Goal: Contribute content: Add original content to the website for others to see

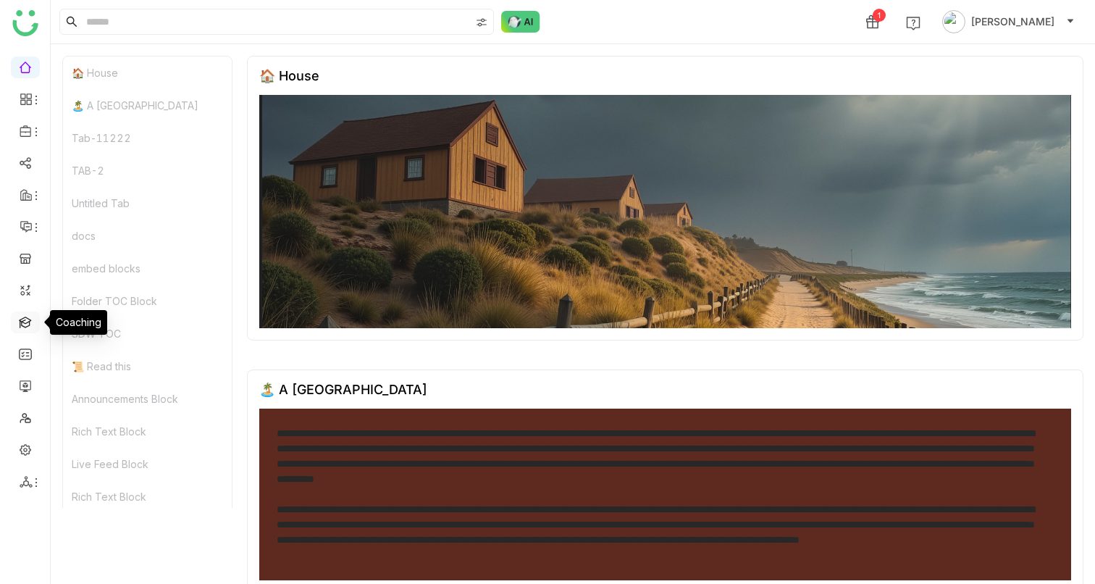
click at [23, 324] on link at bounding box center [25, 321] width 13 height 12
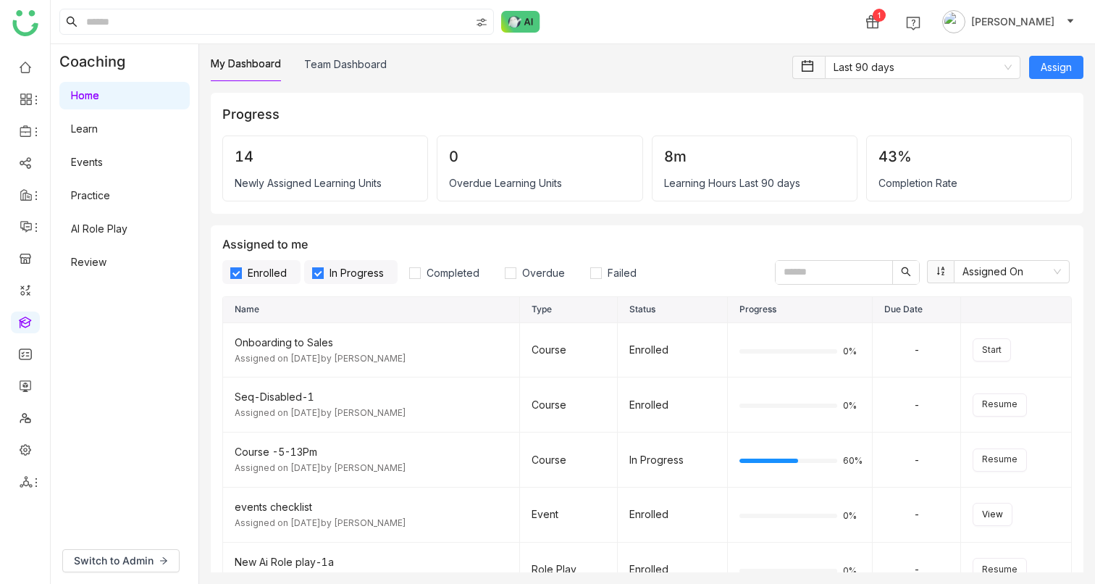
click at [98, 135] on link "Learn" at bounding box center [84, 128] width 27 height 12
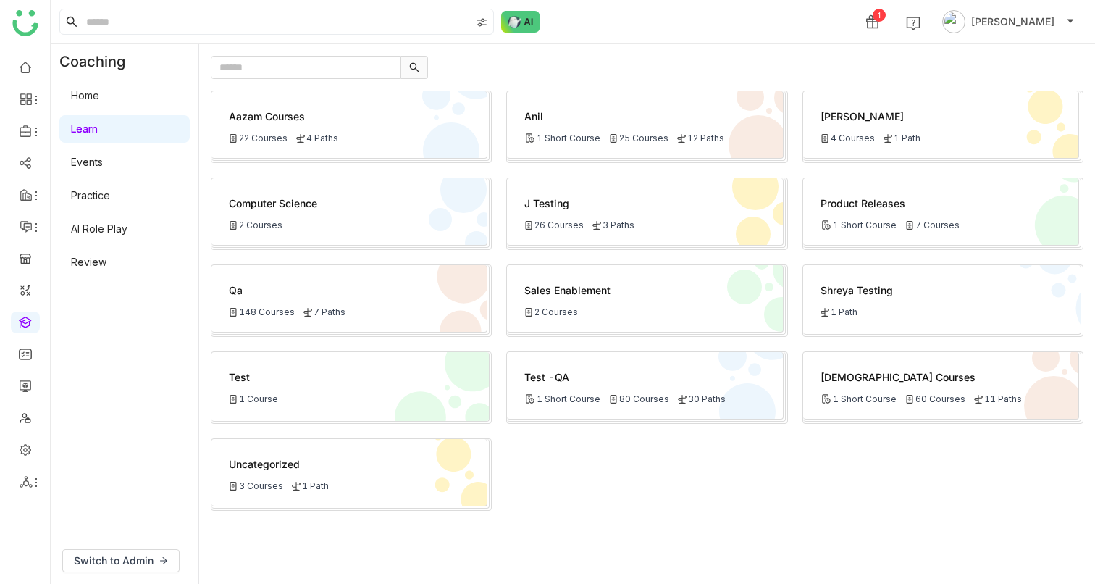
click at [337, 144] on div "Aazam Courses 22 Courses 4 Paths" at bounding box center [349, 124] width 276 height 67
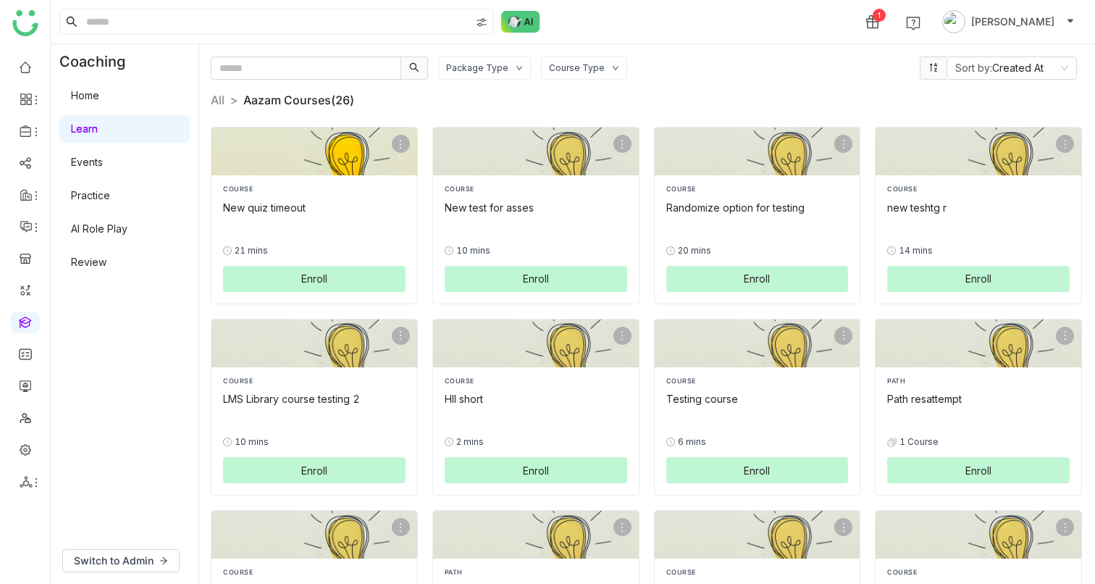
click at [311, 221] on div "0% 21 mins Enroll" at bounding box center [314, 256] width 183 height 71
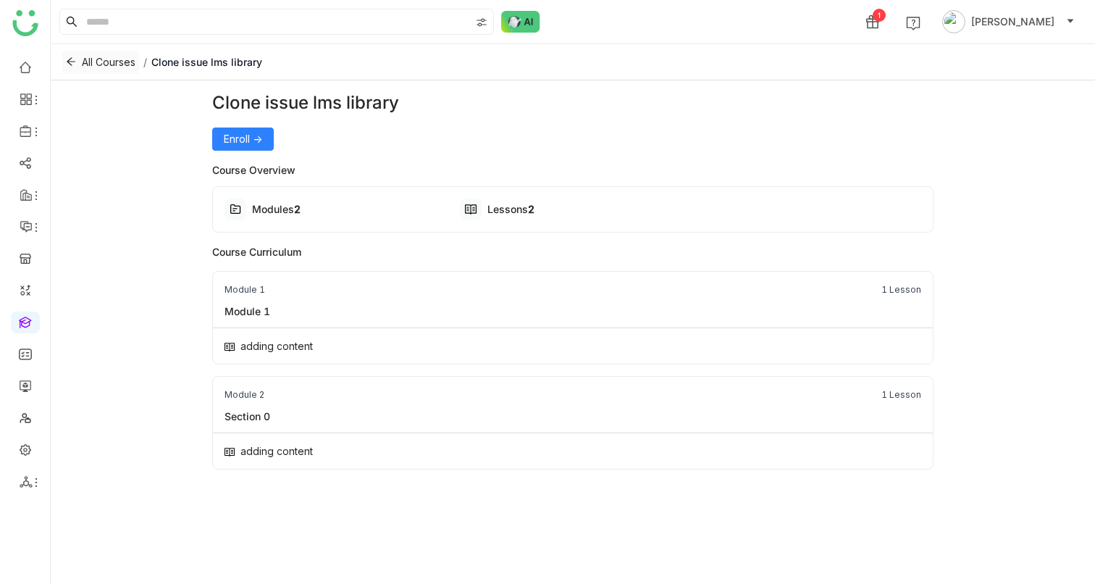
click at [73, 57] on icon at bounding box center [71, 61] width 10 height 10
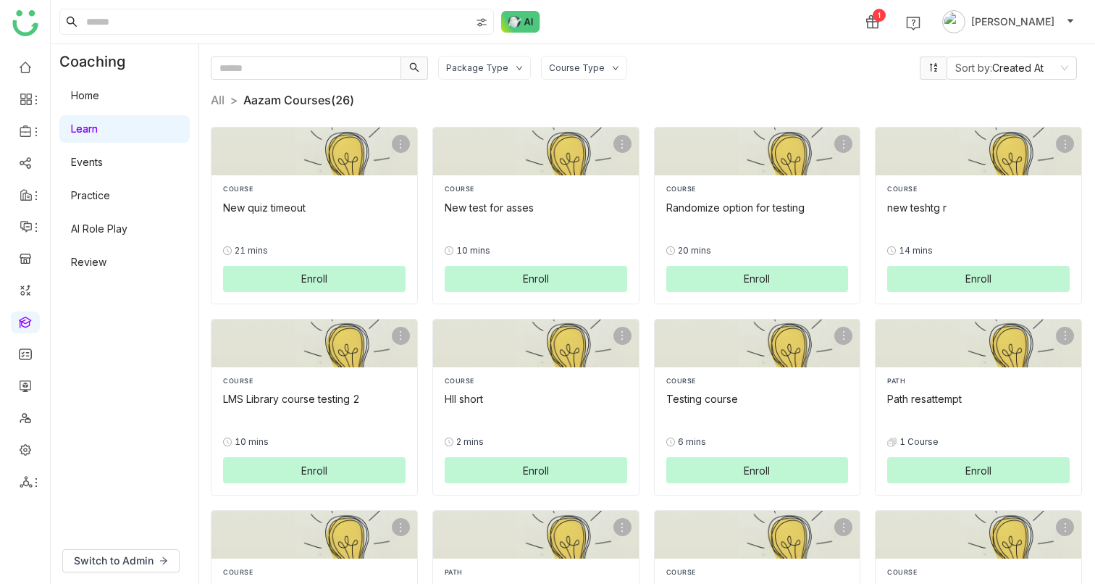
click at [130, 574] on div "Switch to Admin" at bounding box center [125, 560] width 148 height 46
click at [130, 566] on span "Switch to Admin" at bounding box center [114, 561] width 80 height 16
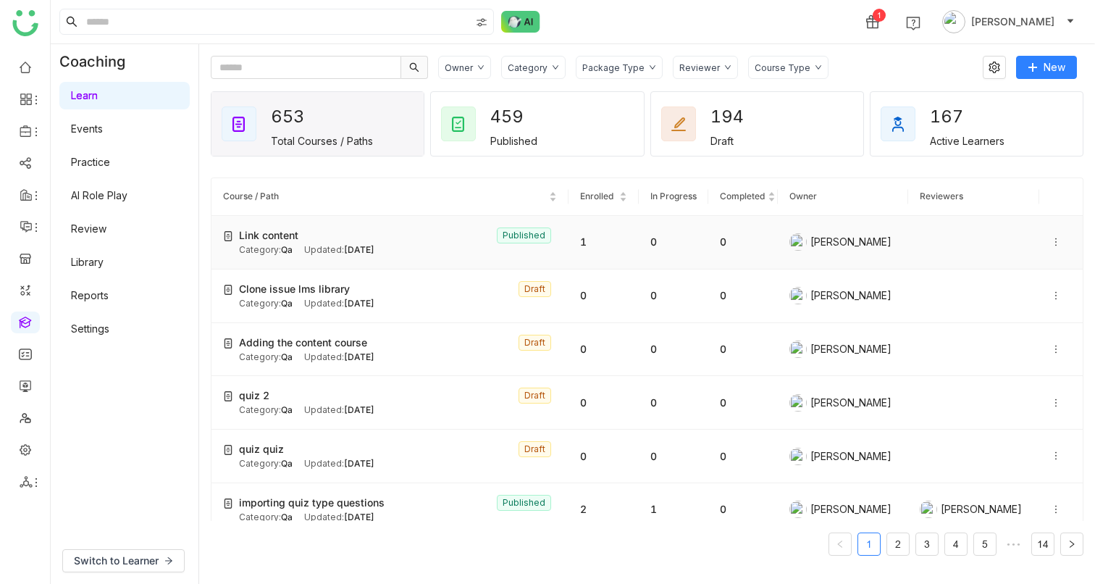
click at [290, 255] on span "Qa" at bounding box center [287, 249] width 12 height 11
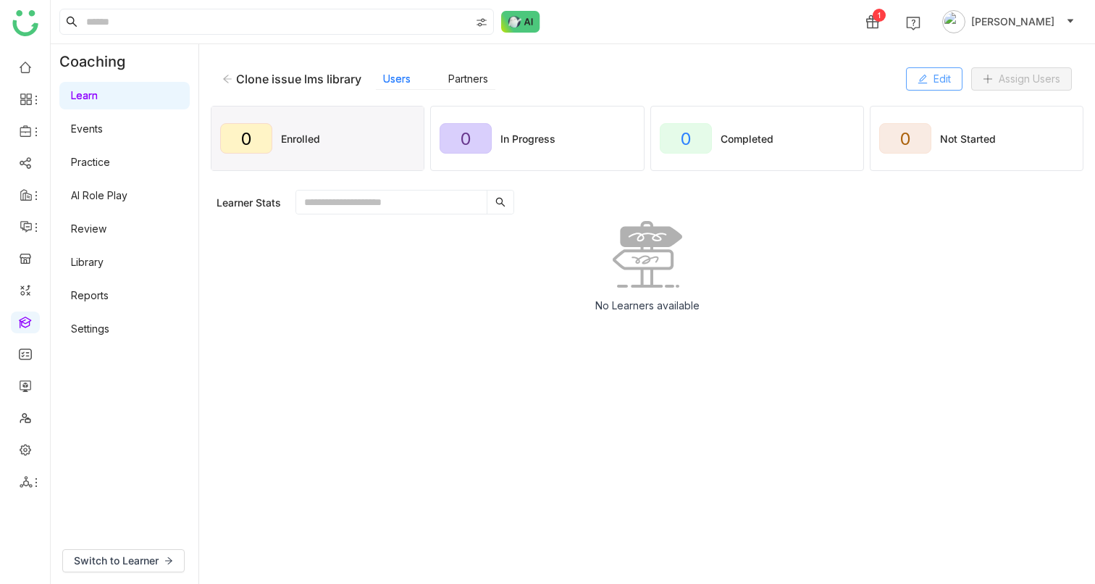
click at [923, 88] on button "Edit" at bounding box center [934, 78] width 56 height 23
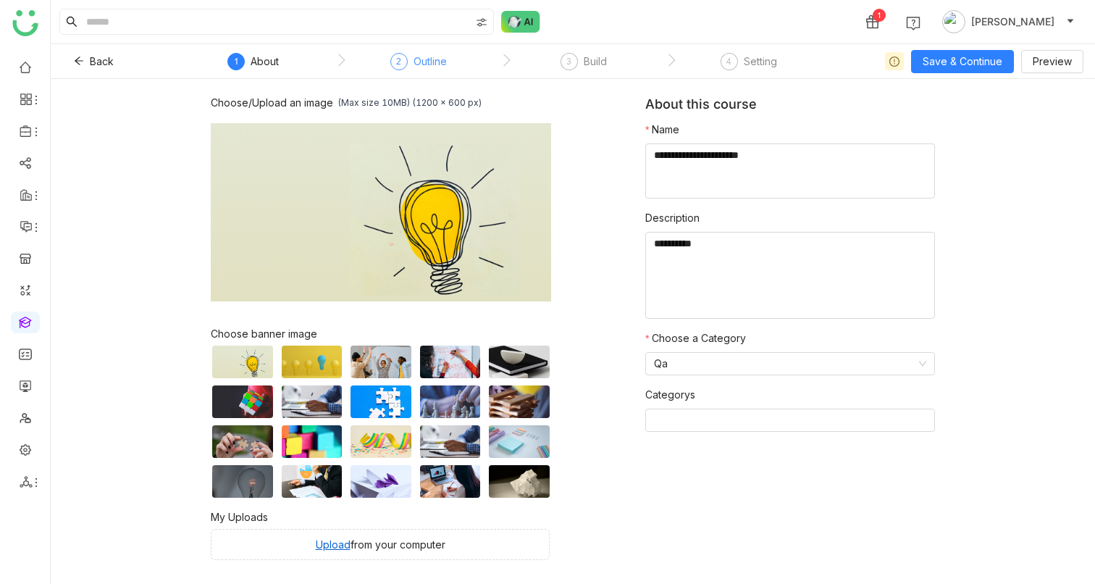
click at [421, 69] on div "Outline" at bounding box center [430, 61] width 33 height 17
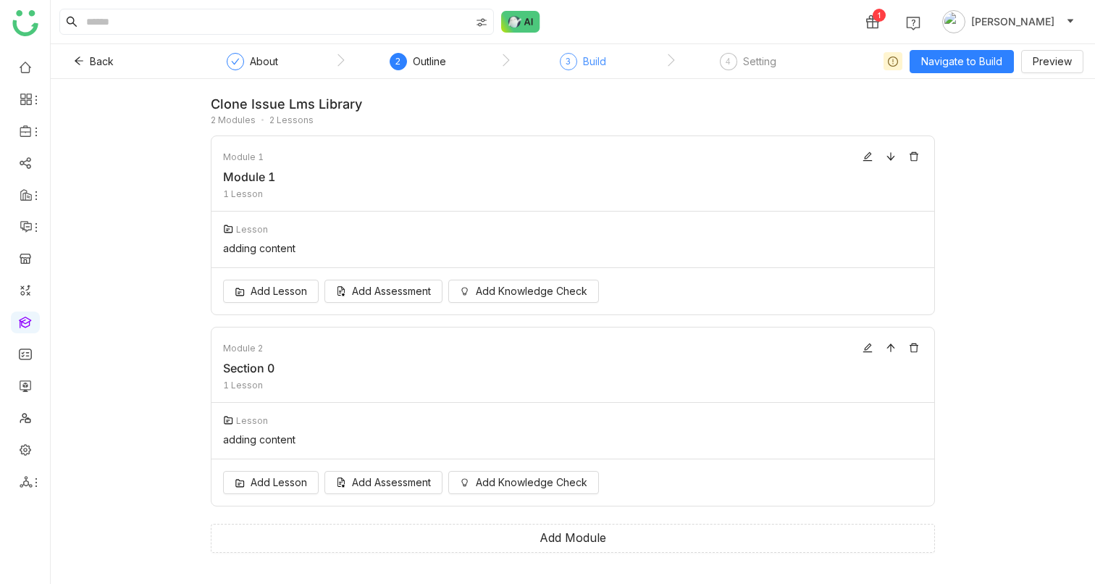
click at [578, 53] on div "3 Build" at bounding box center [583, 66] width 46 height 26
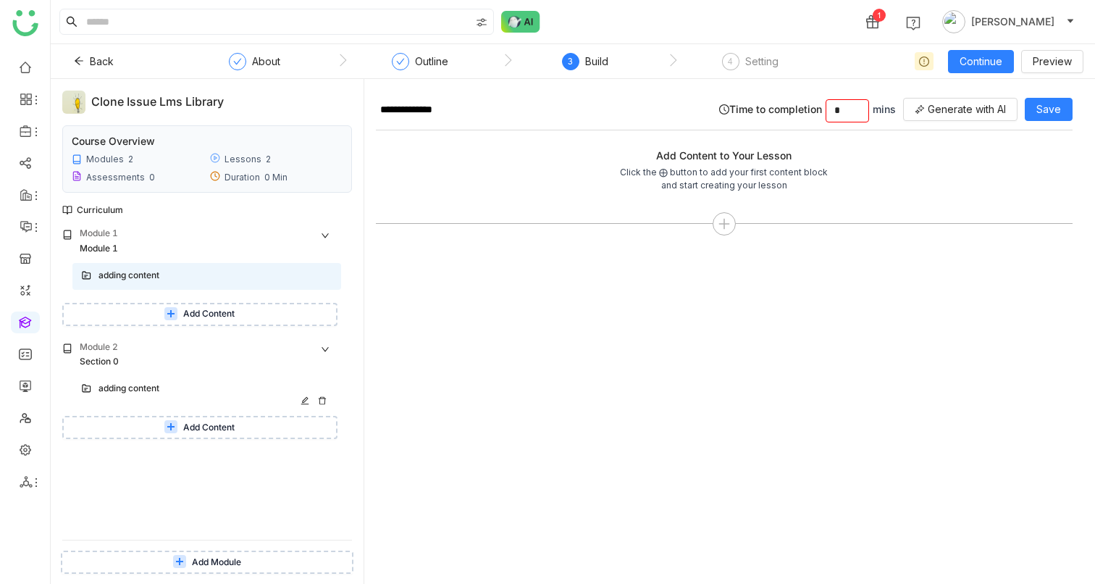
click at [161, 392] on div "adding content" at bounding box center [201, 389] width 206 height 14
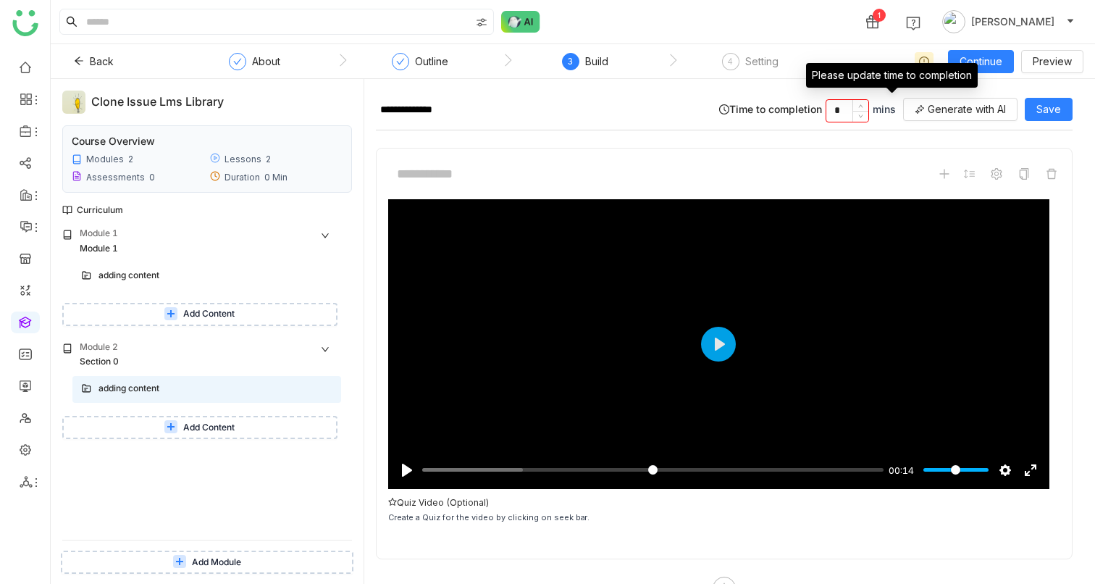
click at [839, 112] on input "*" at bounding box center [847, 111] width 42 height 22
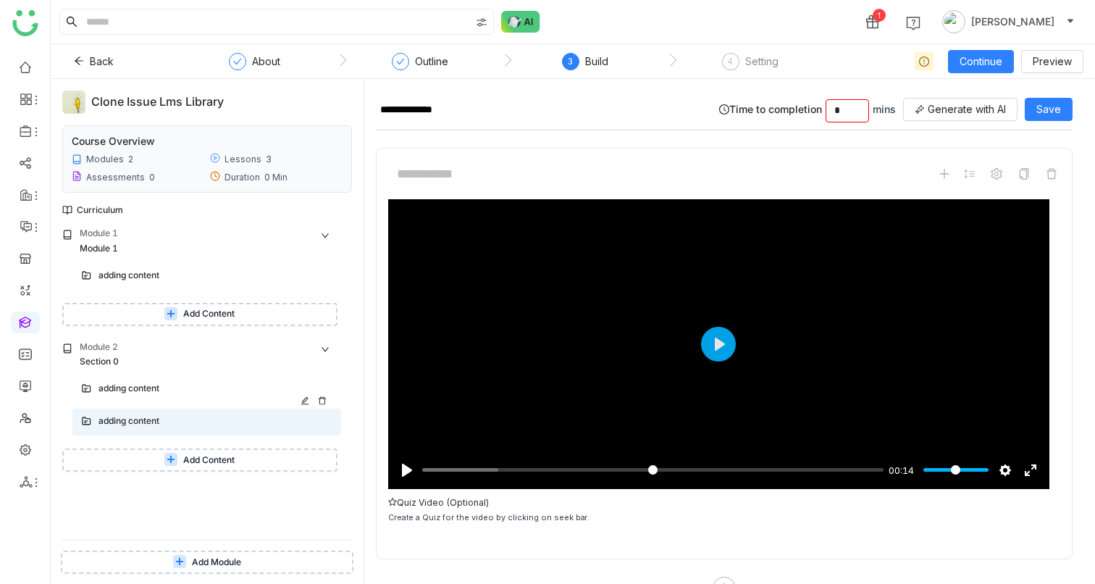
click at [172, 387] on div "adding content" at bounding box center [201, 389] width 206 height 14
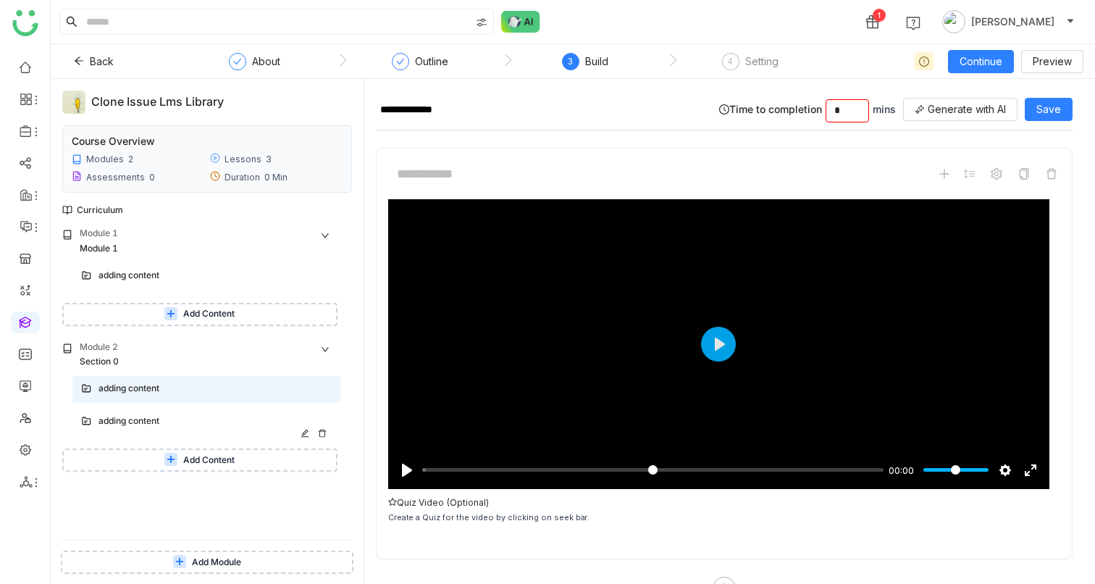
click at [147, 415] on div "adding content" at bounding box center [201, 421] width 206 height 14
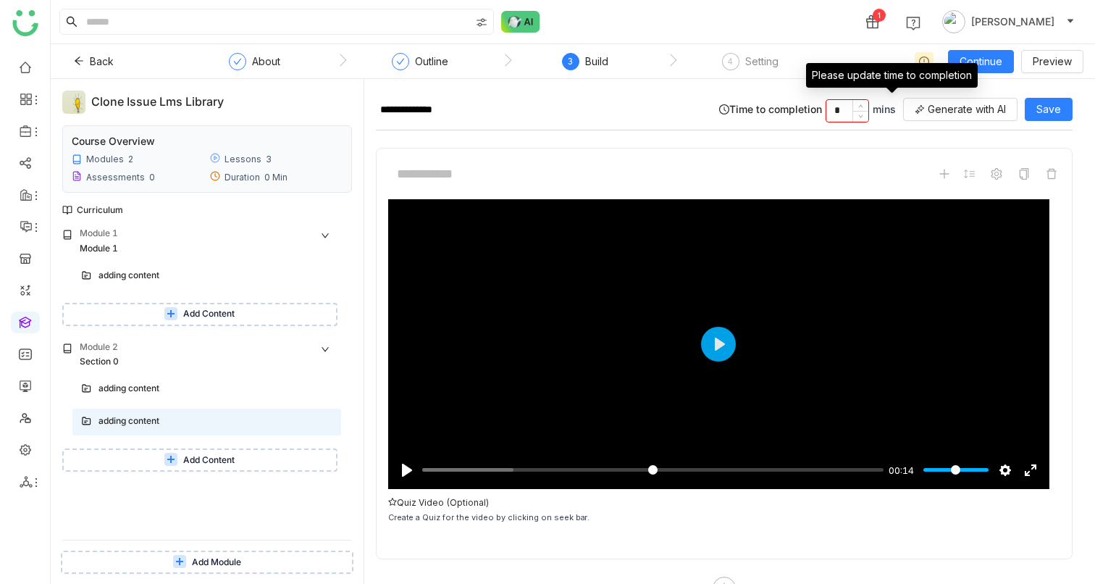
click at [849, 106] on input "*" at bounding box center [847, 111] width 42 height 22
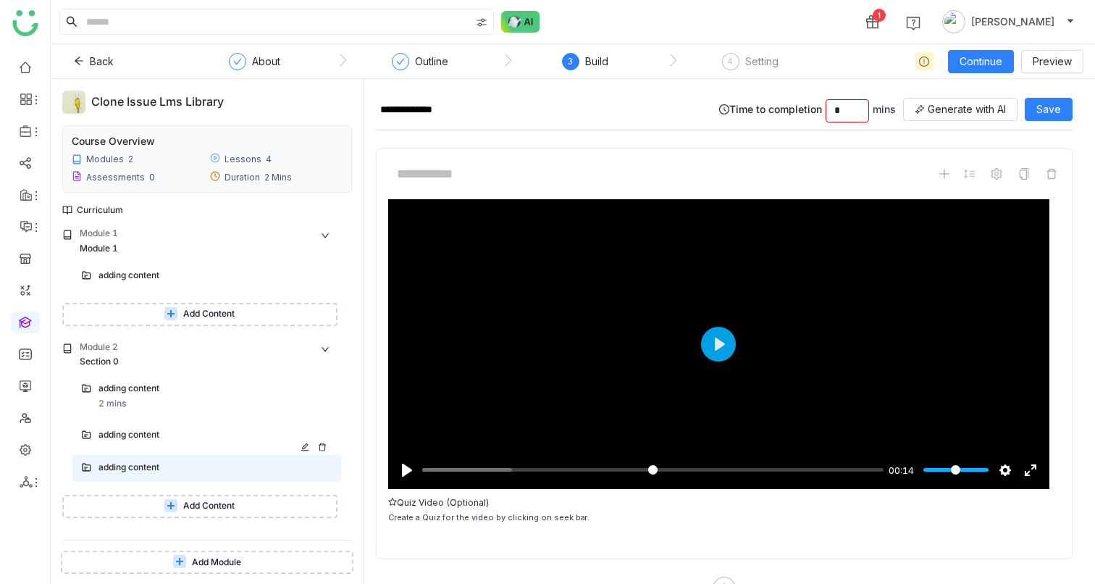
click at [177, 435] on div "adding content" at bounding box center [201, 435] width 206 height 14
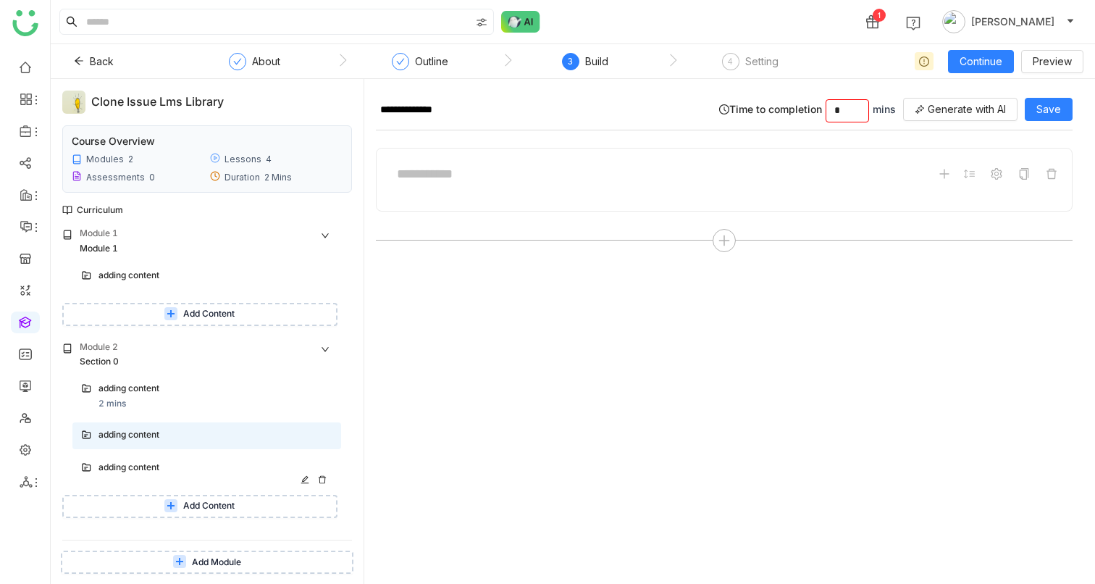
click at [135, 463] on div "adding content" at bounding box center [201, 468] width 206 height 14
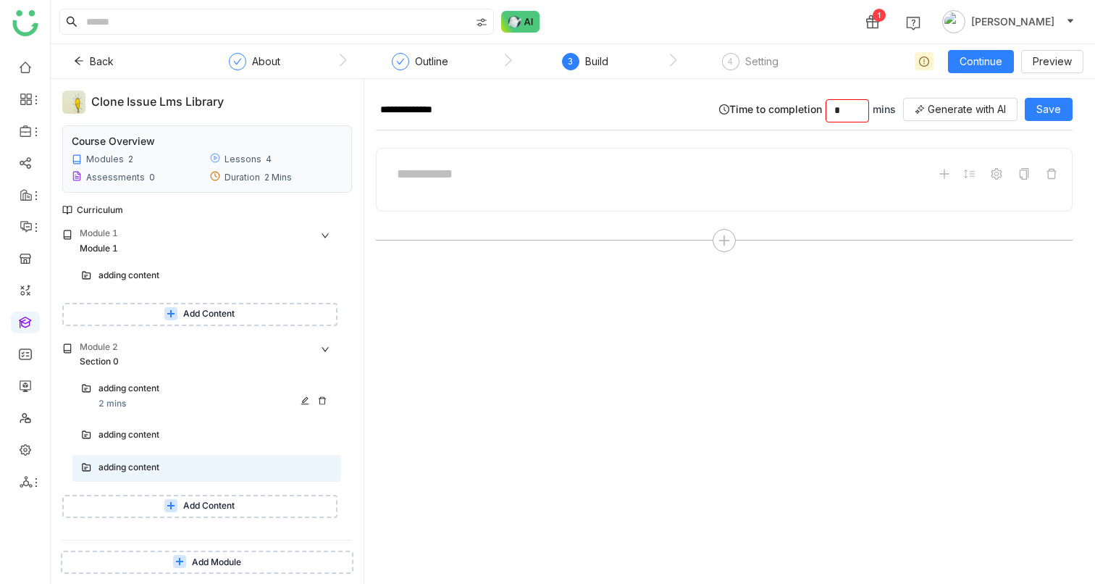
click at [112, 400] on div "2 mins" at bounding box center [112, 404] width 28 height 14
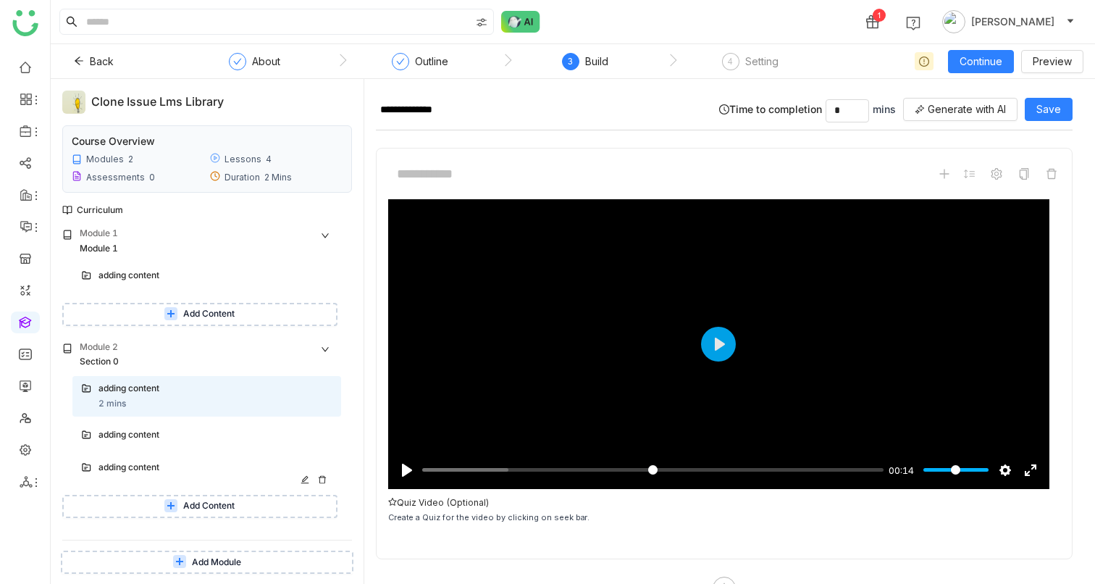
click at [323, 475] on icon at bounding box center [321, 479] width 7 height 8
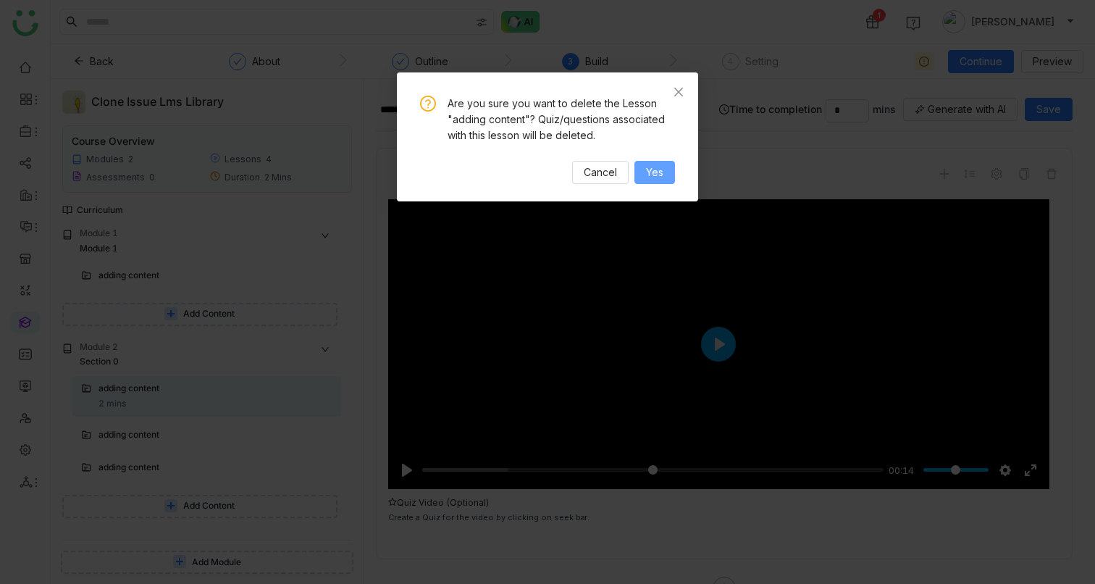
click at [653, 175] on span "Yes" at bounding box center [654, 172] width 17 height 16
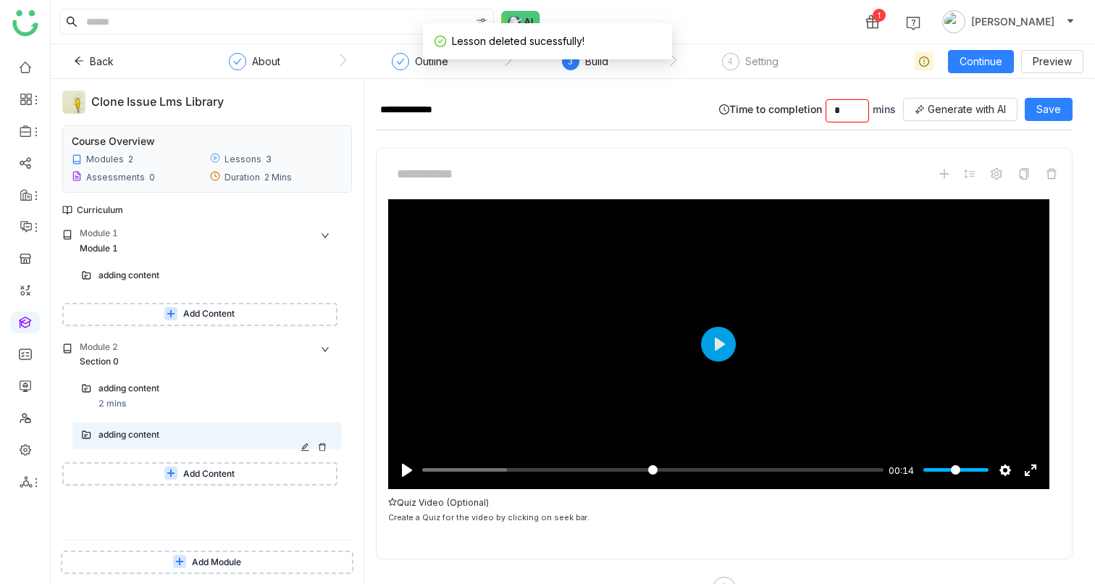
click at [324, 447] on icon at bounding box center [322, 447] width 9 height 9
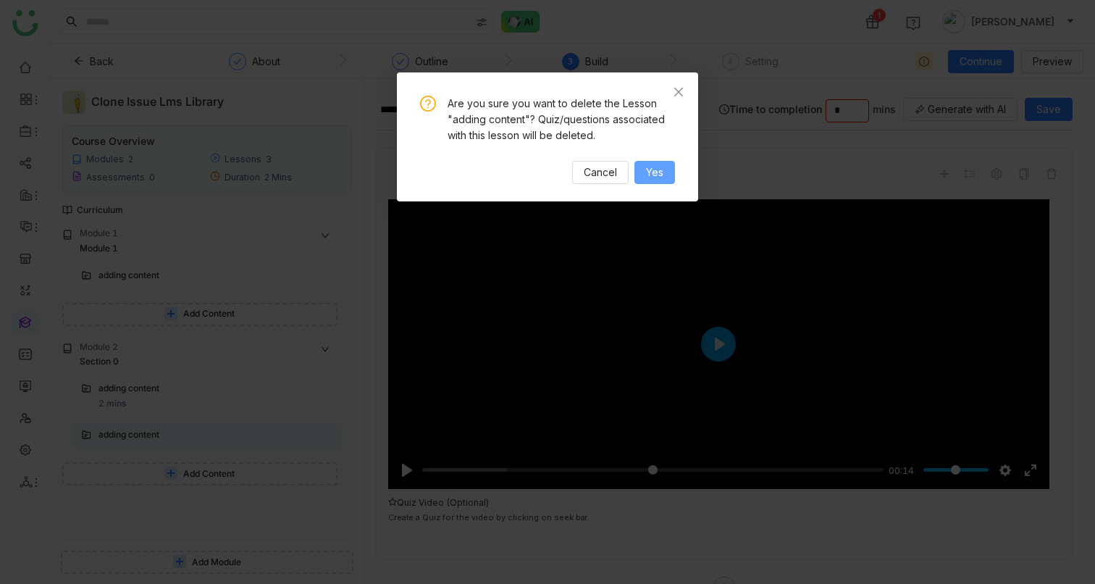
click at [657, 173] on span "Yes" at bounding box center [654, 172] width 17 height 16
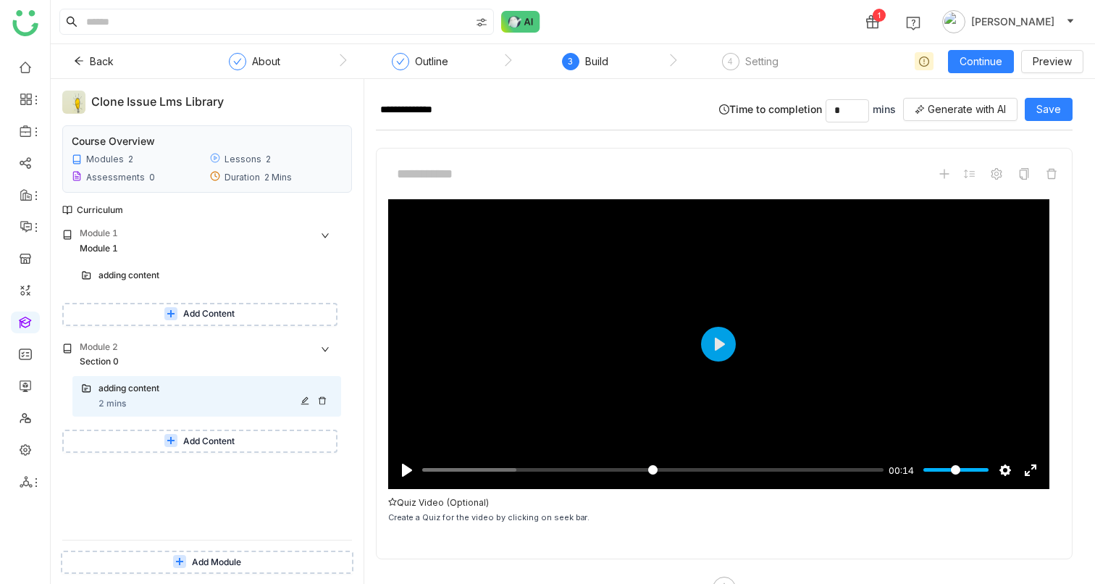
click at [322, 401] on icon at bounding box center [322, 400] width 9 height 9
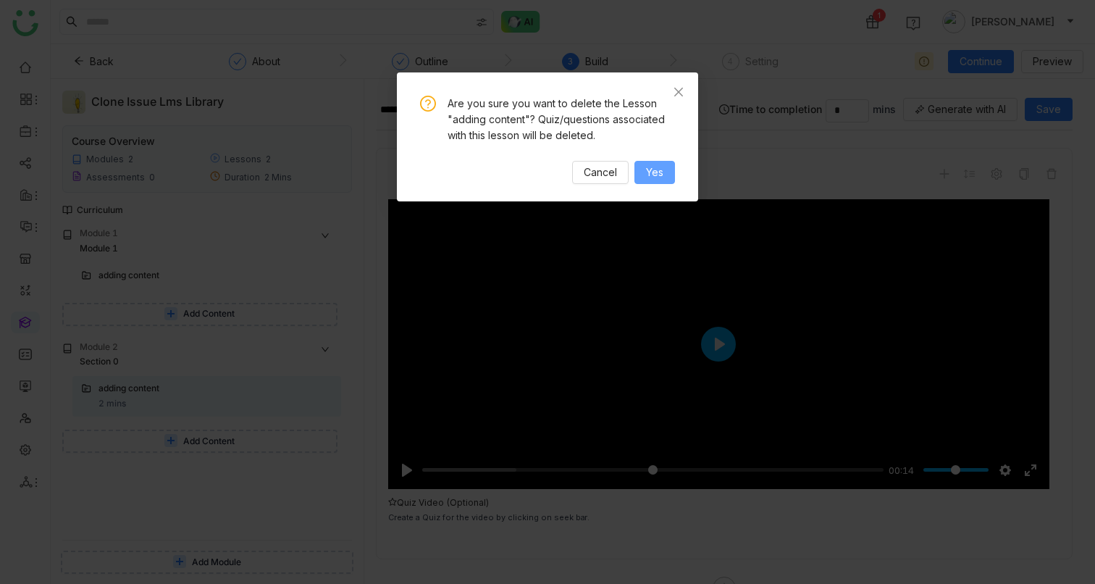
click at [634, 177] on button "Yes" at bounding box center [654, 172] width 41 height 23
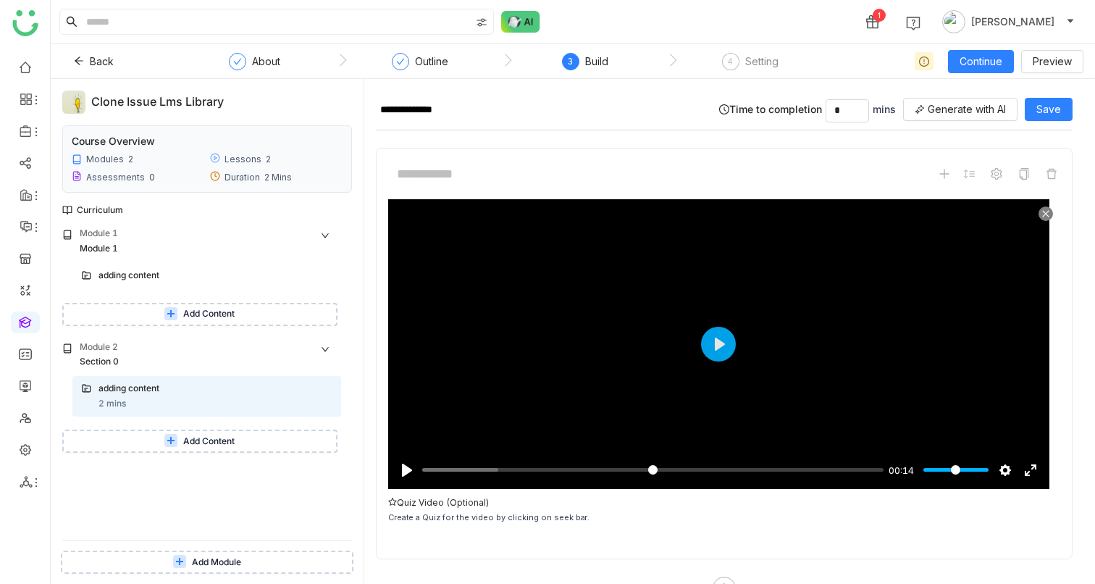
drag, startPoint x: 390, startPoint y: 515, endPoint x: 642, endPoint y: 513, distance: 252.0
click at [643, 514] on div "Create a Quiz for the video by clicking on seek bar." at bounding box center [724, 517] width 672 height 16
click at [726, 339] on button "Play" at bounding box center [718, 344] width 35 height 35
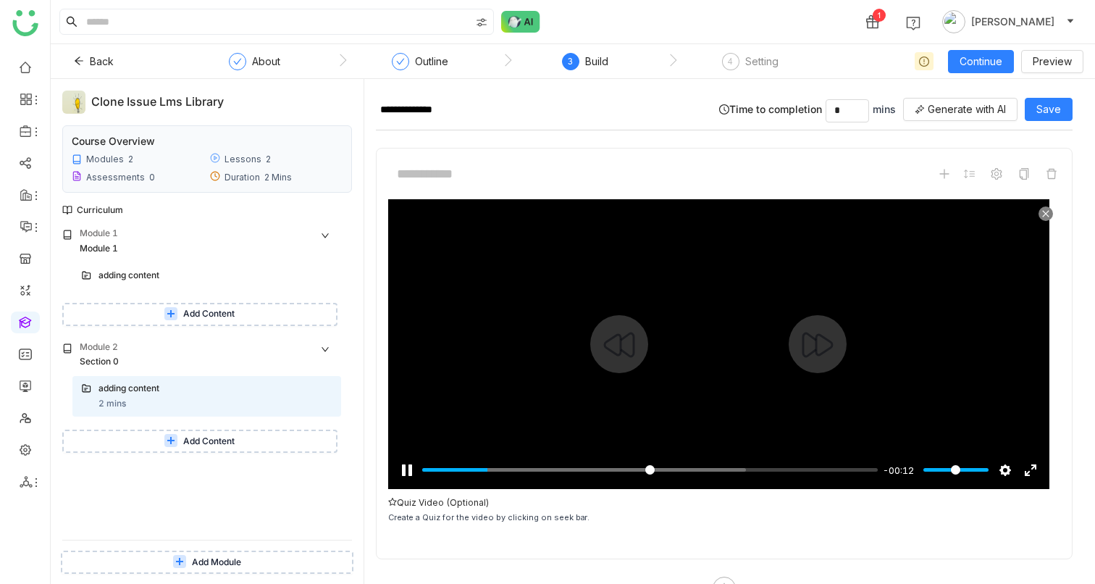
click at [721, 349] on div at bounding box center [718, 344] width 661 height 290
type input "*****"
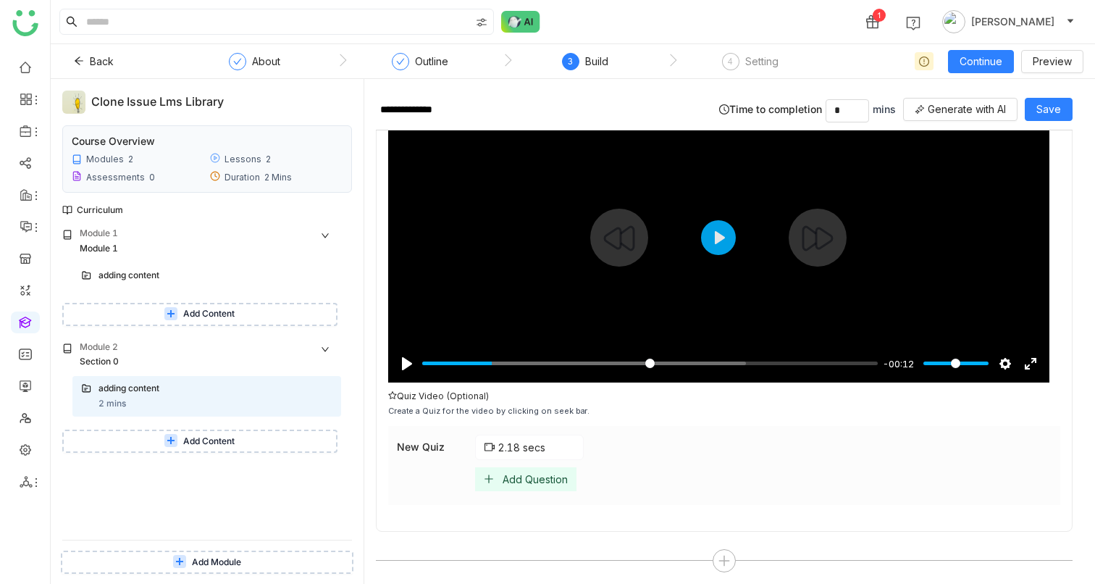
scroll to position [114, 0]
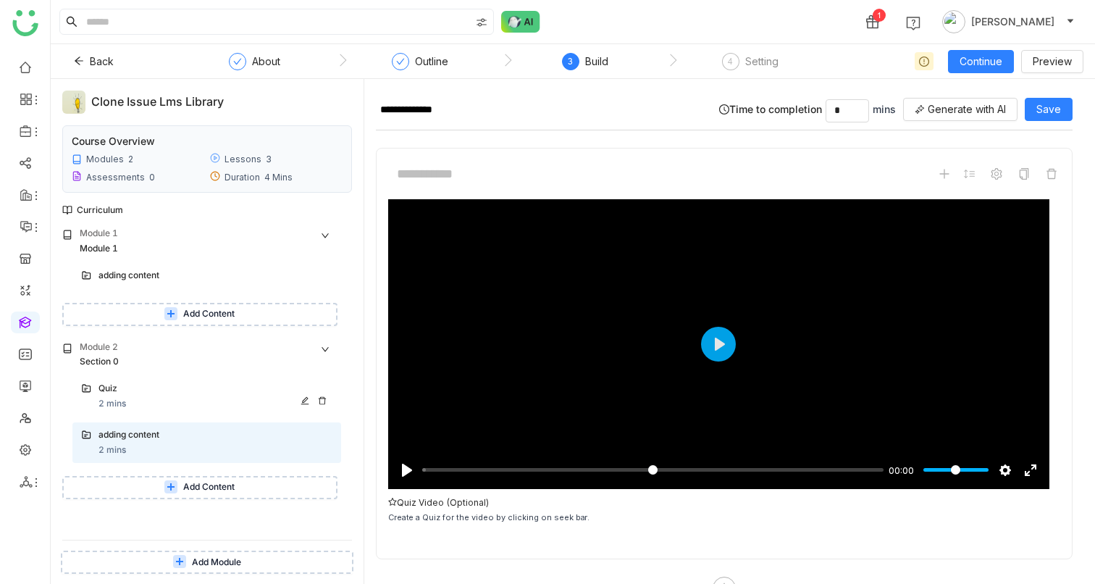
click at [177, 406] on div "Quiz 2 mins" at bounding box center [215, 396] width 234 height 29
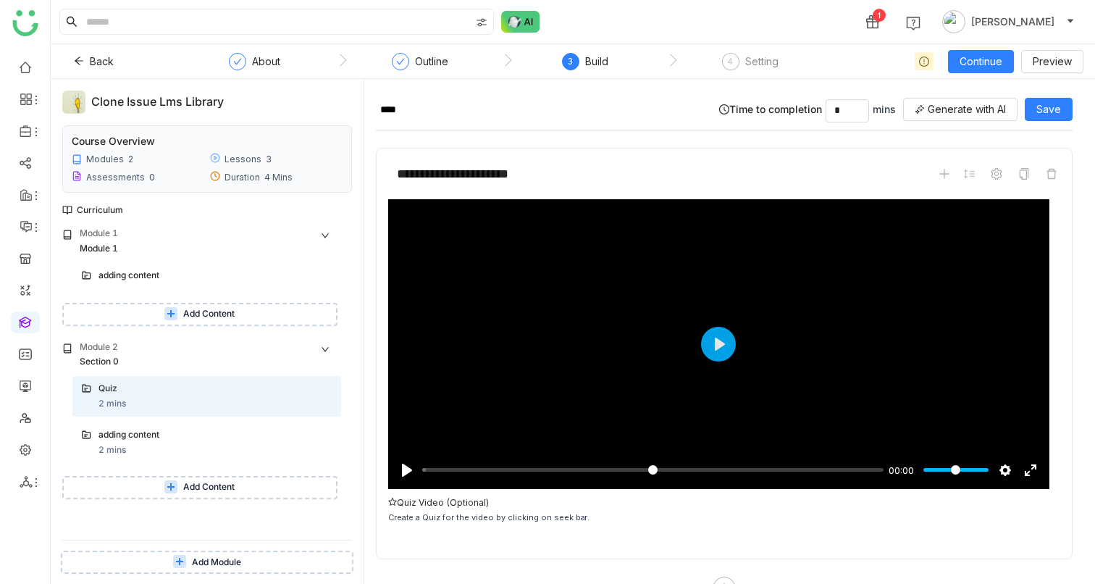
scroll to position [35, 0]
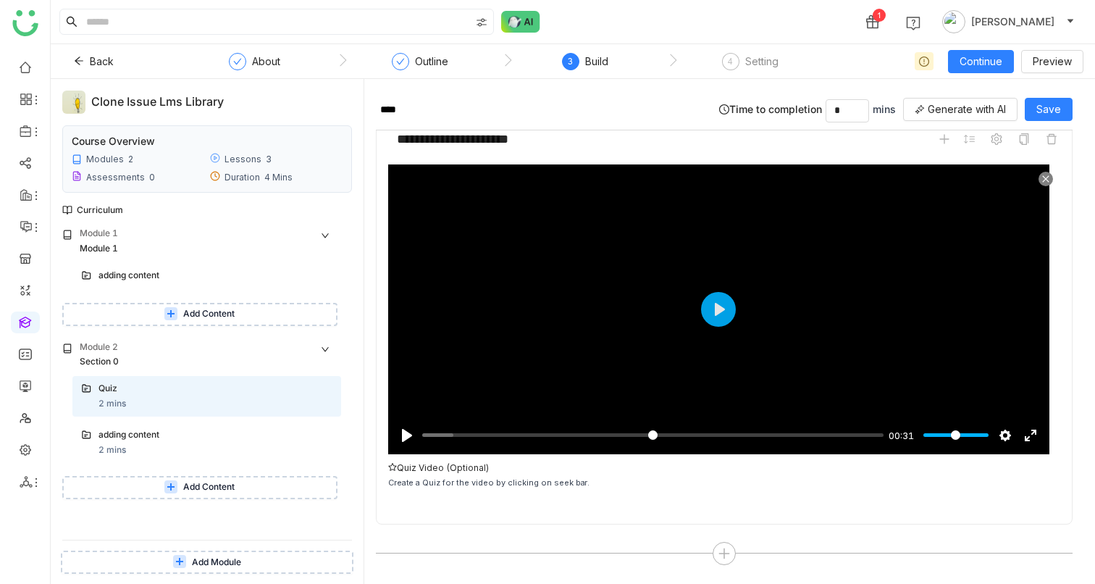
drag, startPoint x: 390, startPoint y: 482, endPoint x: 670, endPoint y: 482, distance: 279.6
click at [670, 482] on div "Create a Quiz for the video by clicking on seek bar." at bounding box center [724, 482] width 672 height 16
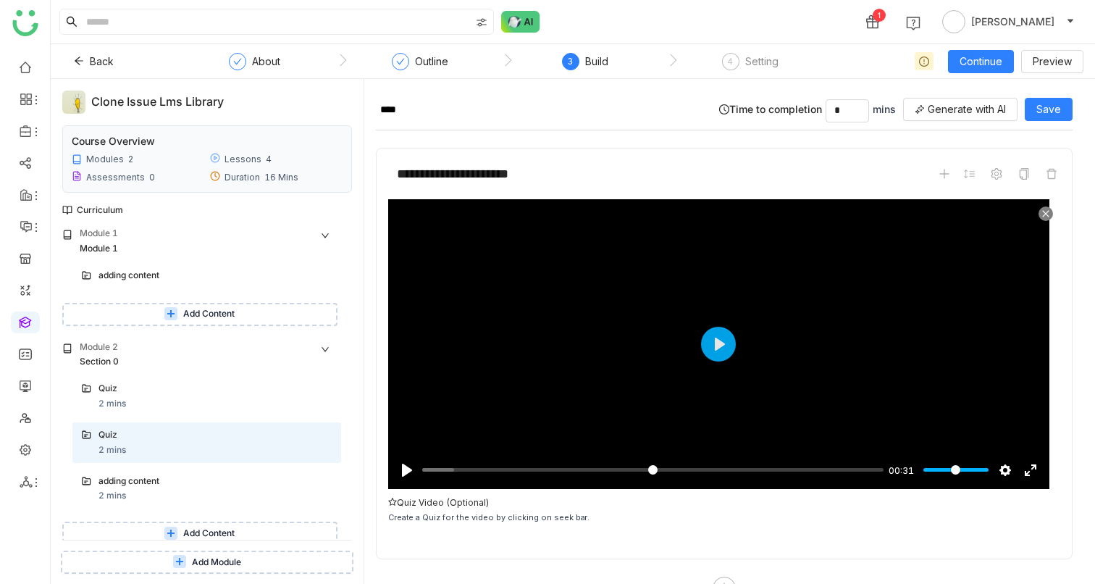
scroll to position [35, 0]
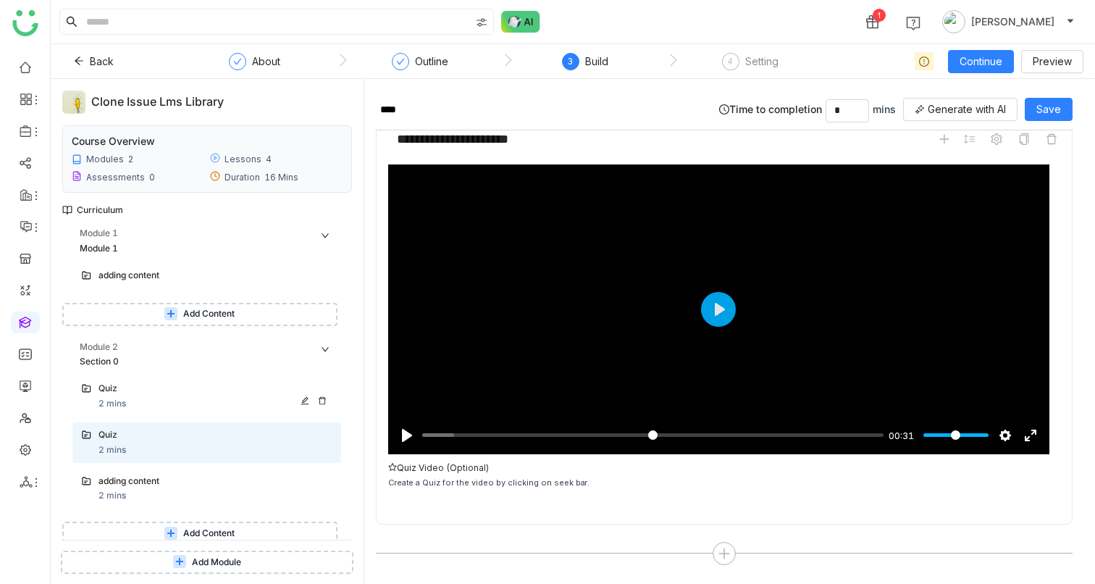
click at [175, 413] on div "Quiz 2 mins" at bounding box center [206, 396] width 269 height 41
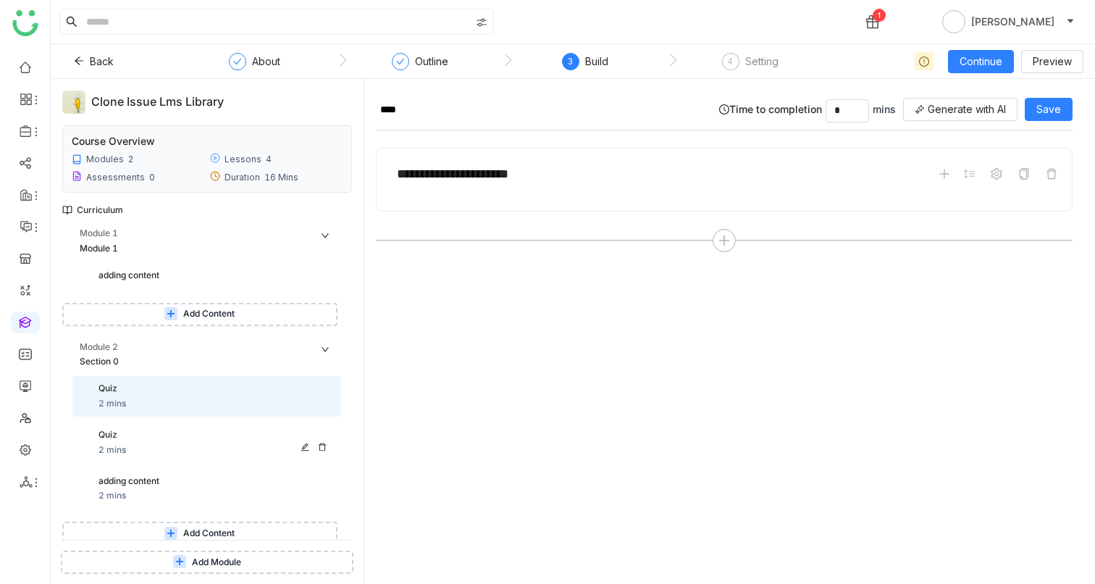
scroll to position [5, 0]
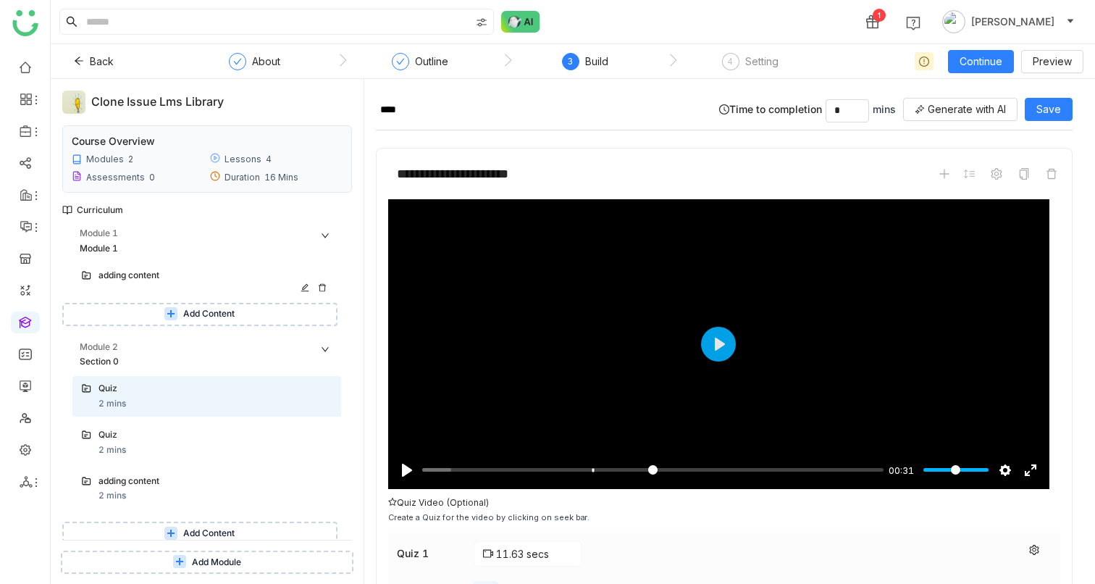
click at [125, 276] on div "adding content" at bounding box center [201, 276] width 206 height 14
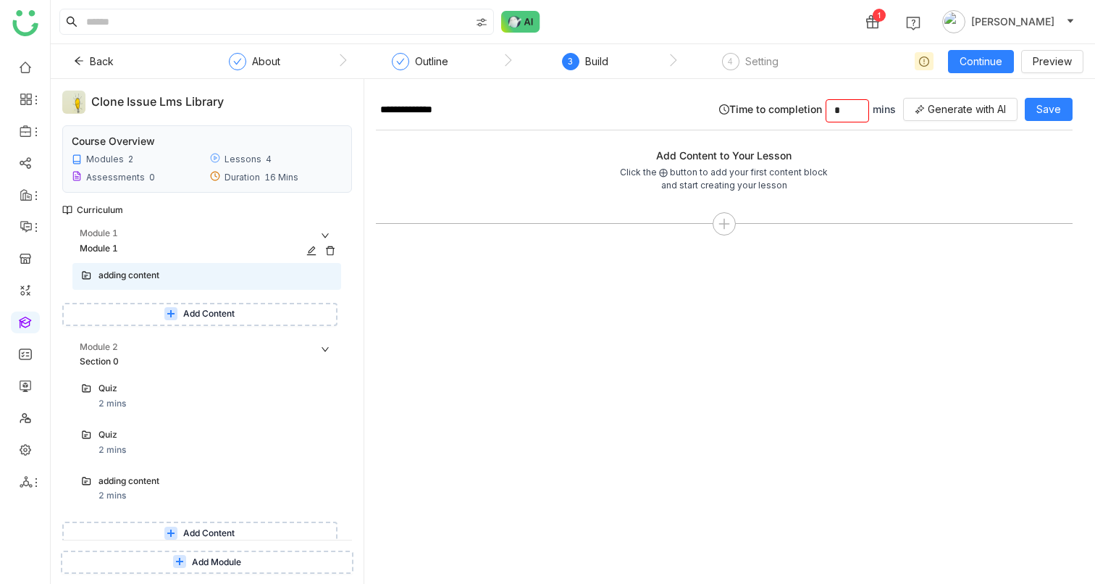
click at [98, 246] on div "Module 1" at bounding box center [195, 249] width 230 height 14
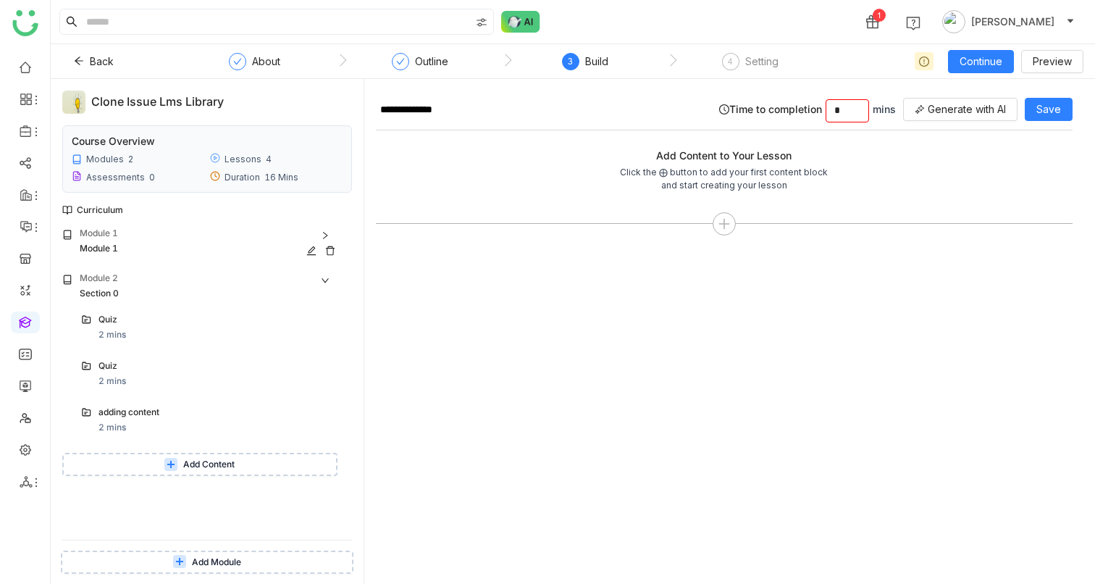
click at [98, 246] on div "Module 1" at bounding box center [195, 249] width 230 height 14
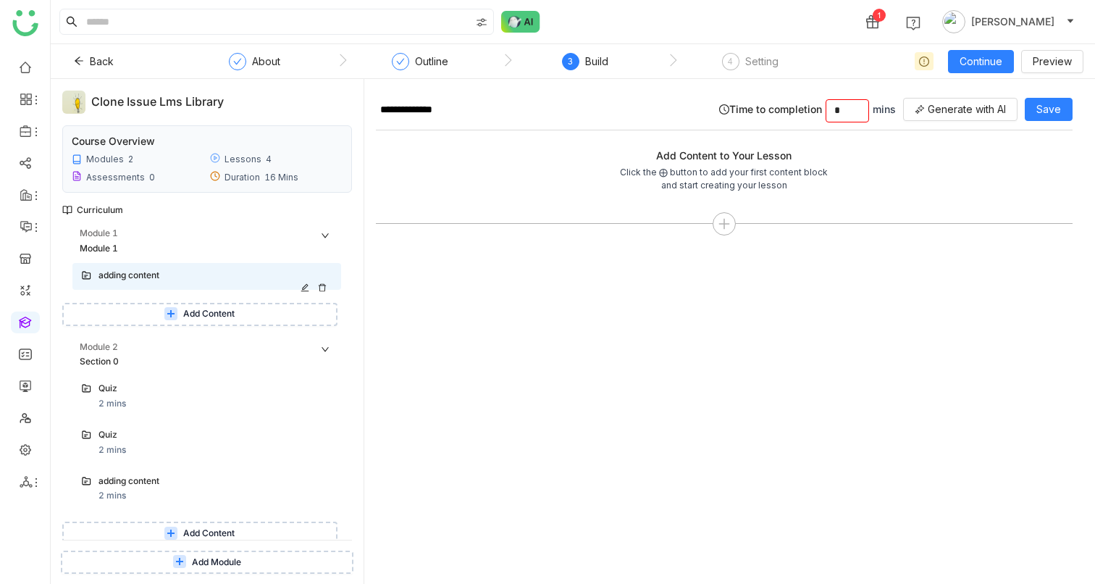
click at [112, 269] on div "adding content" at bounding box center [201, 276] width 206 height 14
click at [30, 316] on link at bounding box center [25, 321] width 13 height 12
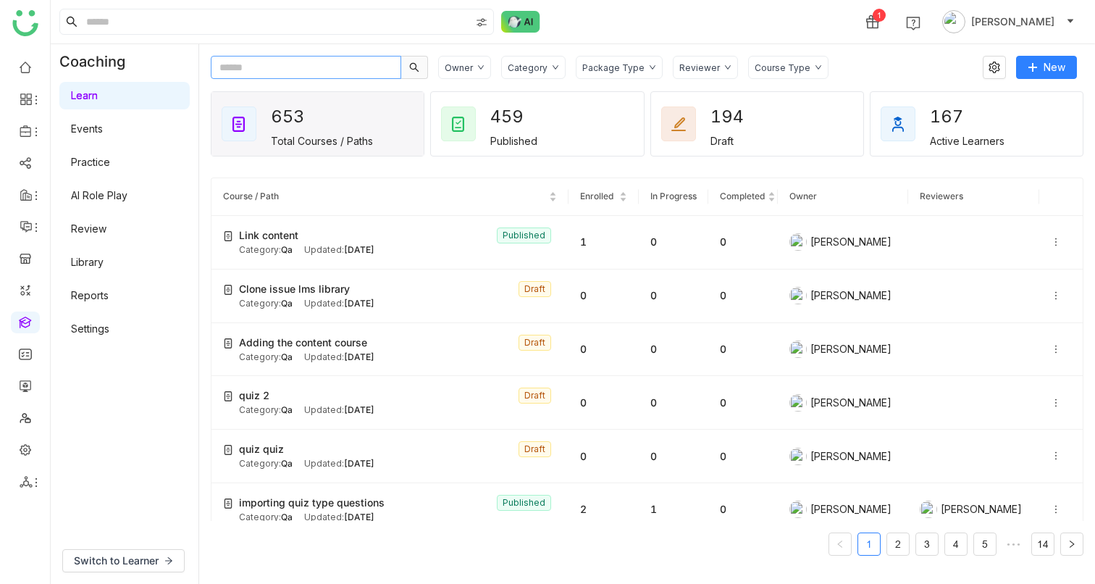
click at [251, 74] on input "text" at bounding box center [306, 67] width 190 height 23
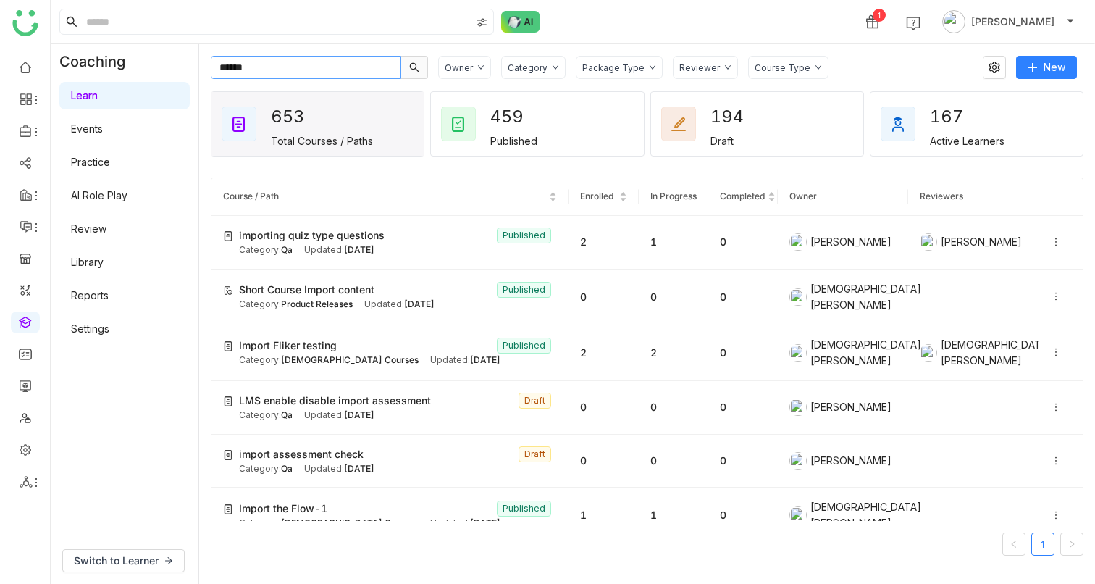
type input "******"
click at [104, 265] on link "Library" at bounding box center [87, 262] width 33 height 12
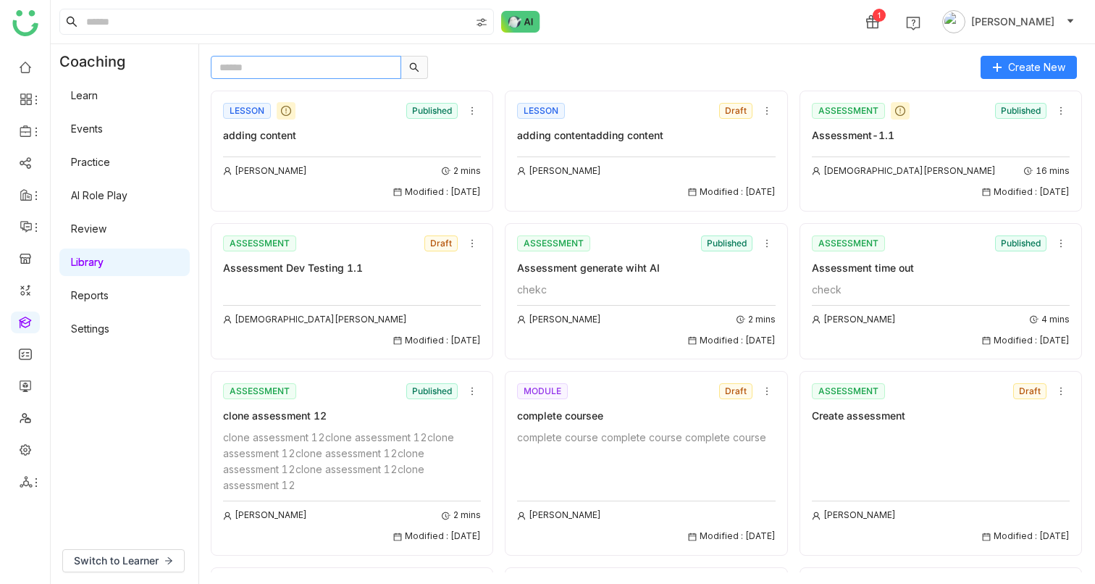
click at [382, 75] on input "text" at bounding box center [306, 67] width 190 height 23
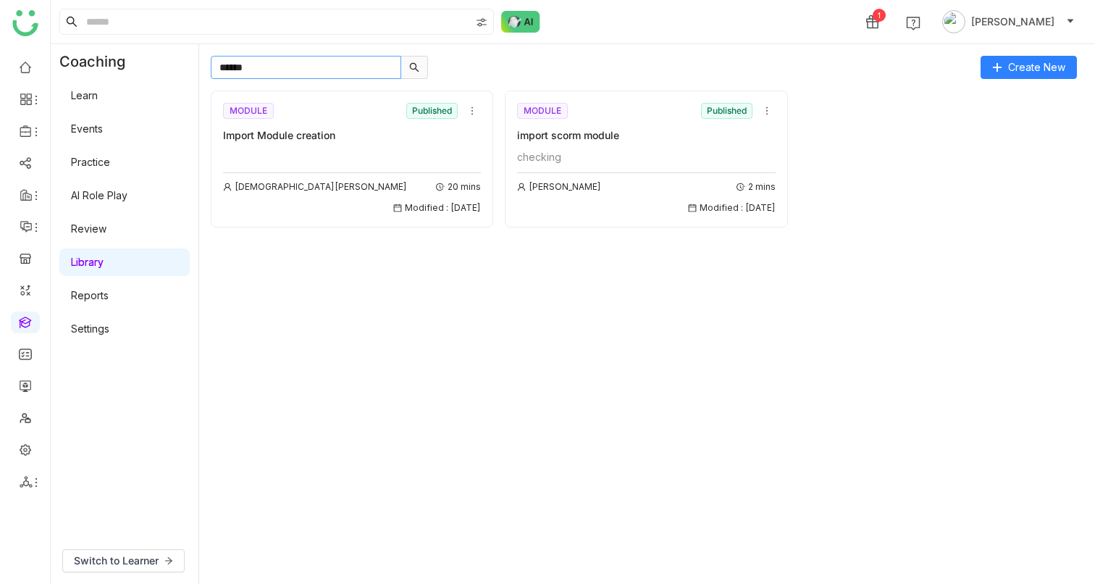
type input "******"
click at [405, 161] on div "Vishnu Vardhan 20 mins Modified : 08/08/2025" at bounding box center [352, 182] width 258 height 66
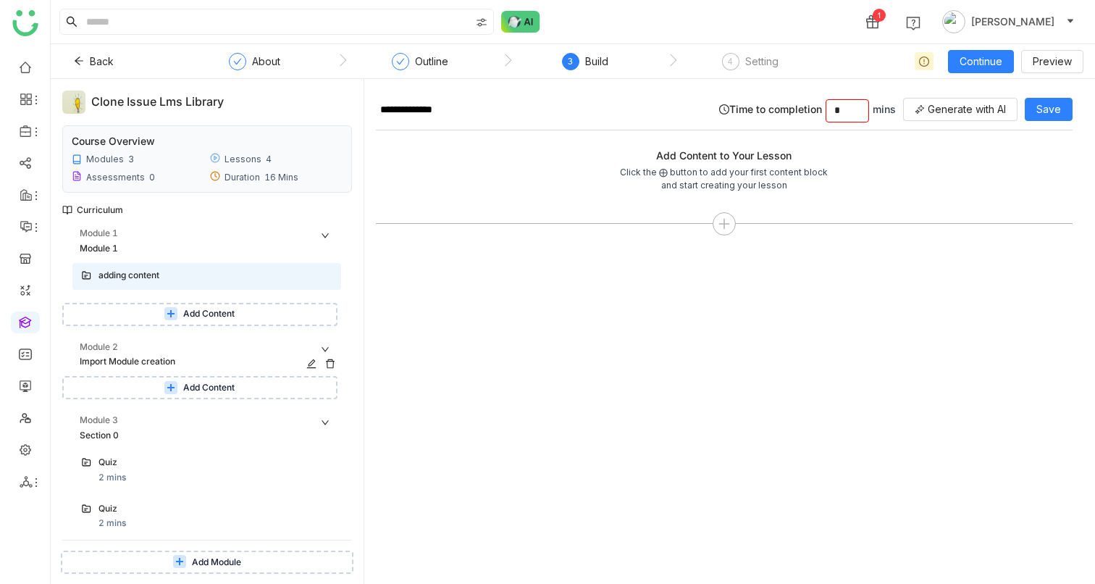
click at [167, 358] on div "Import Module creation" at bounding box center [195, 362] width 230 height 14
click at [138, 356] on div "Import Module creation" at bounding box center [195, 362] width 230 height 14
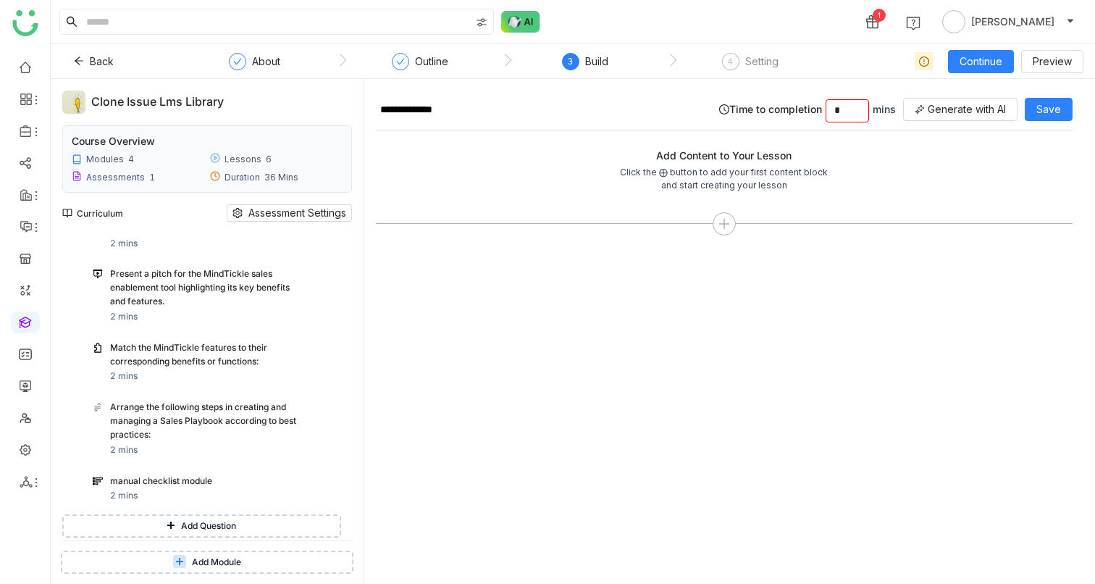
scroll to position [634, 0]
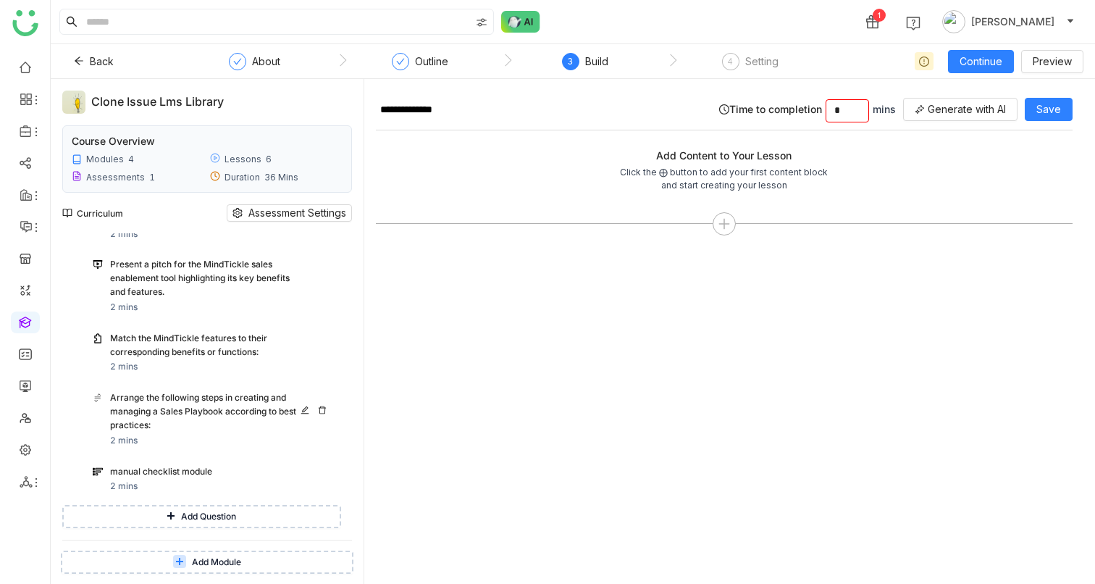
click at [149, 395] on div "Arrange the following steps in creating and managing a Sales Playbook according…" at bounding box center [208, 411] width 196 height 41
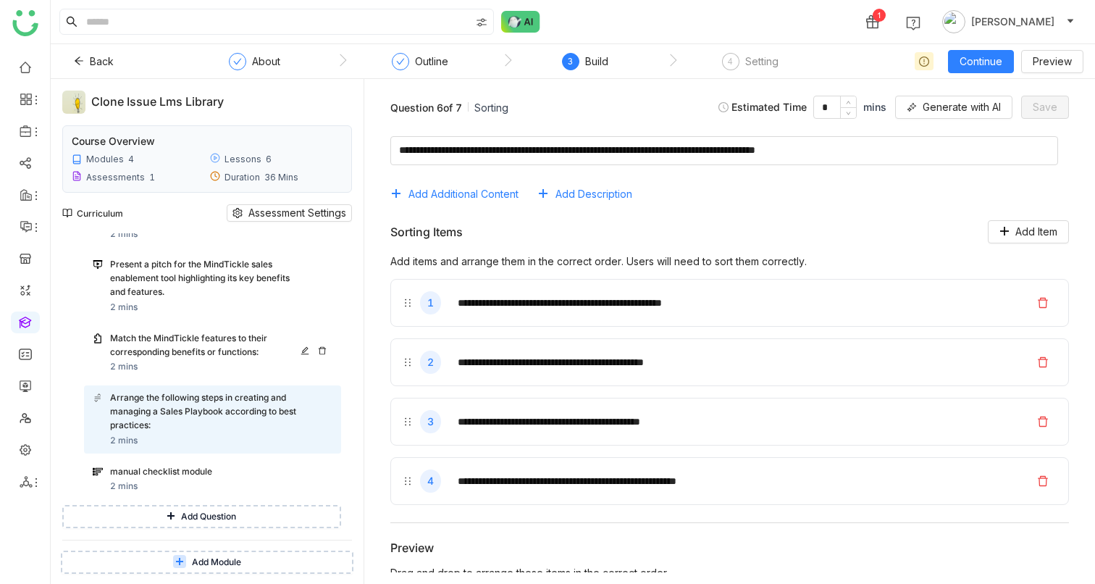
click at [167, 350] on div "Match the MindTickle features to their corresponding benefits or functions:" at bounding box center [208, 346] width 196 height 28
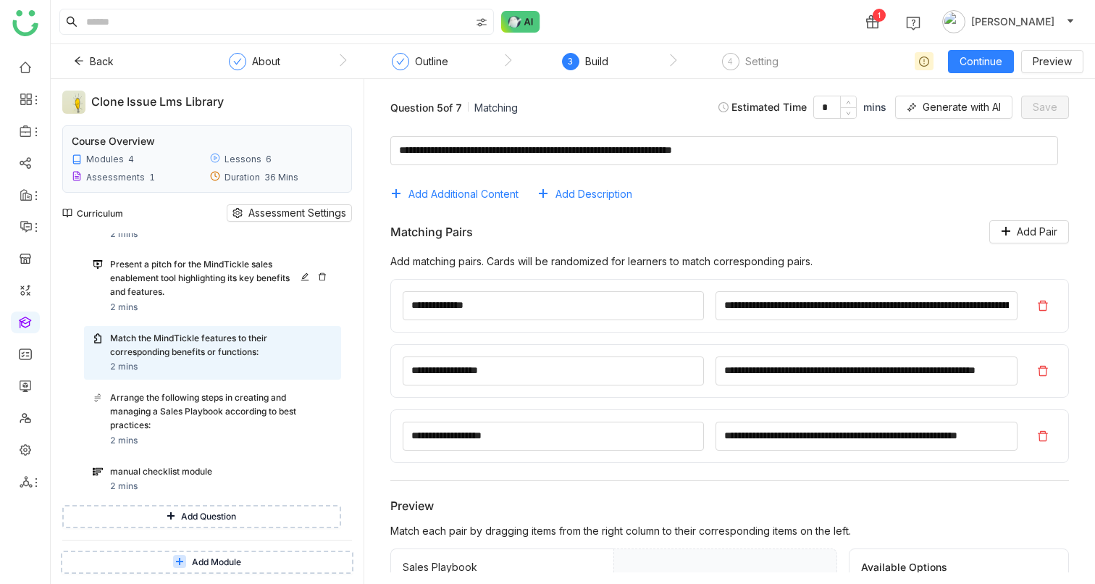
click at [161, 289] on div "Present a pitch for the MindTickle sales enablement tool highlighting its key b…" at bounding box center [208, 278] width 196 height 41
